Goal: Task Accomplishment & Management: Use online tool/utility

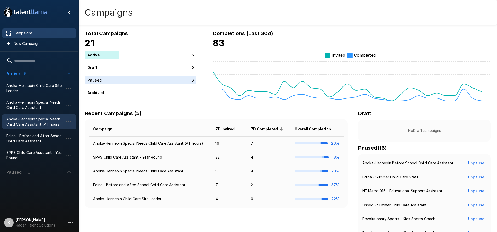
click at [54, 121] on span "Anoka-Hennepin Special Needs Child Care Assistant (PT hours)" at bounding box center [35, 122] width 58 height 10
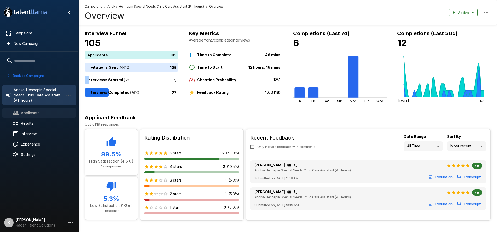
click at [26, 115] on span "Applicants" at bounding box center [46, 112] width 51 height 5
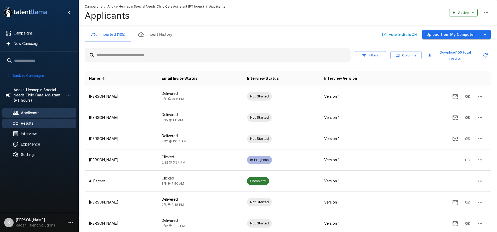
click at [29, 122] on span "Results" at bounding box center [46, 123] width 51 height 5
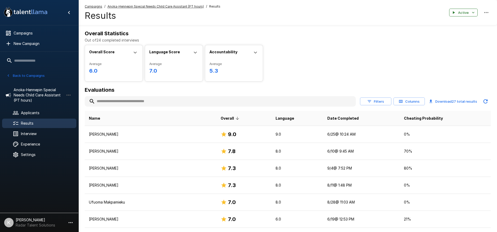
click at [345, 119] on th "Date Completed" at bounding box center [361, 118] width 77 height 15
click at [327, 120] on span "Date Completed" at bounding box center [342, 118] width 31 height 6
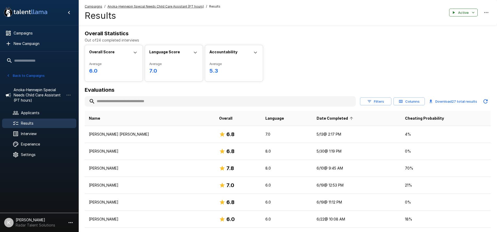
click at [321, 120] on span "Date Completed" at bounding box center [336, 118] width 38 height 6
click at [113, 103] on input "text" at bounding box center [220, 101] width 271 height 9
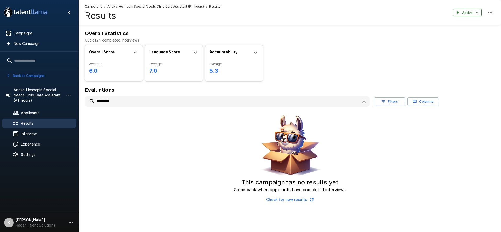
type input "********"
click at [152, 7] on u "Anoka-Hennepin Special Needs Child Care Assistant (PT hours)" at bounding box center [155, 6] width 96 height 4
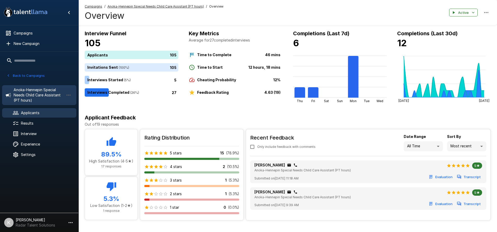
click at [39, 113] on span "Applicants" at bounding box center [46, 112] width 51 height 5
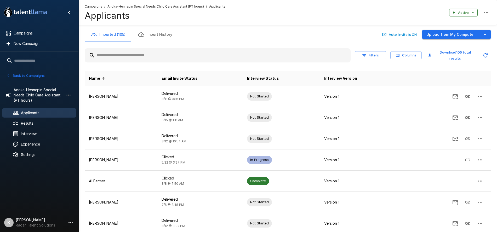
click at [126, 54] on input "text" at bounding box center [218, 55] width 266 height 9
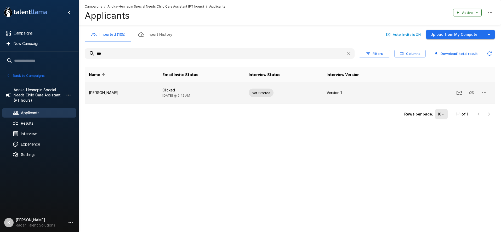
type input "***"
click at [105, 91] on p "Erica S Jones" at bounding box center [121, 92] width 65 height 5
